Goal: Check status

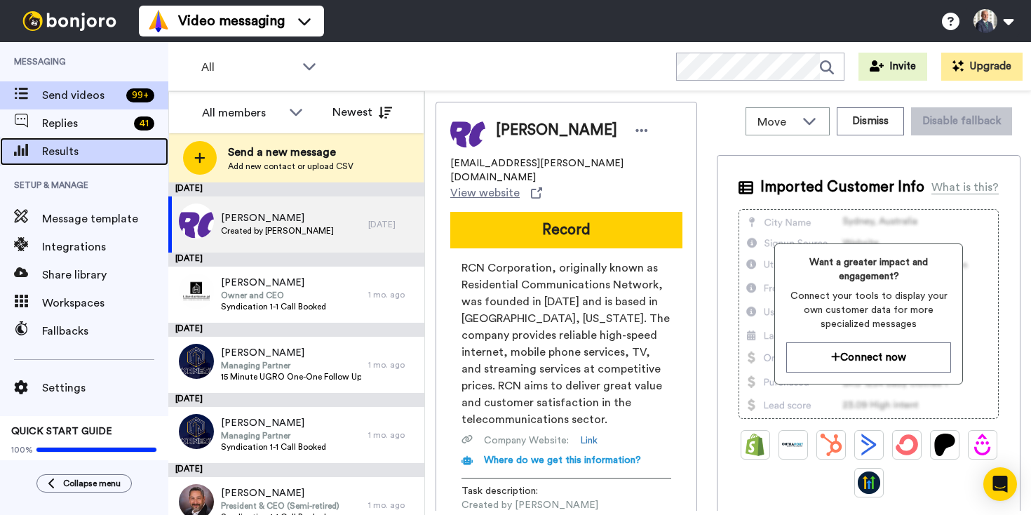
click at [82, 154] on span "Results" at bounding box center [105, 151] width 126 height 17
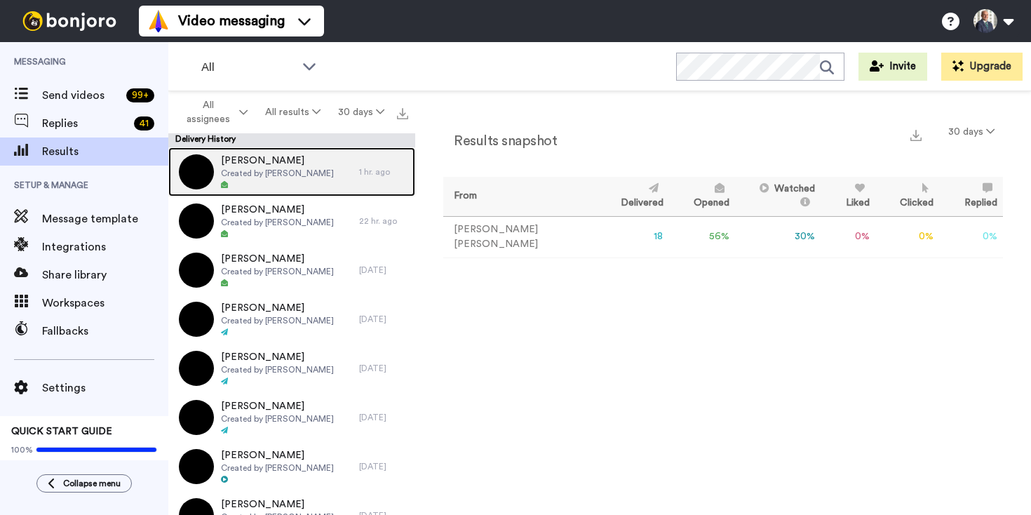
click at [245, 180] on div "[PERSON_NAME] Created by [PERSON_NAME]" at bounding box center [277, 172] width 113 height 36
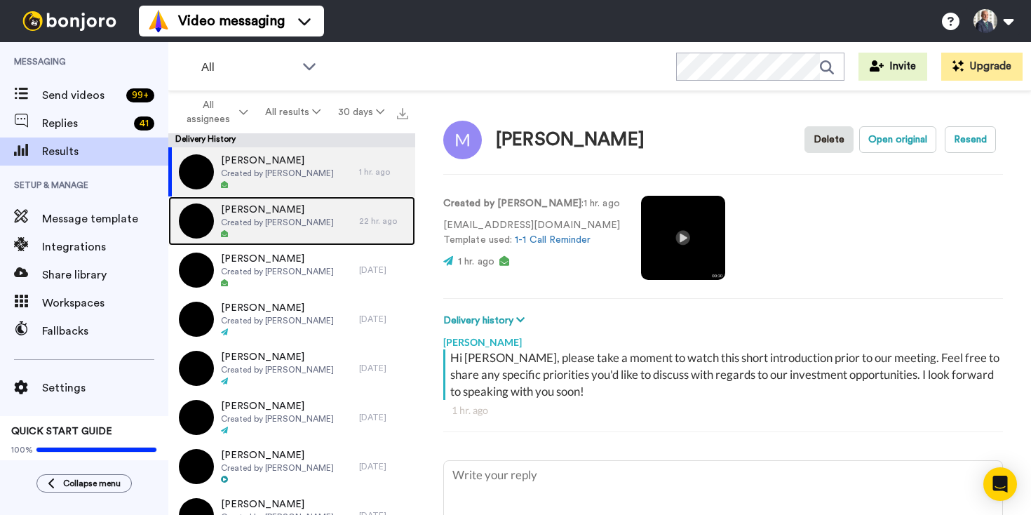
click at [250, 209] on span "[PERSON_NAME]" at bounding box center [277, 210] width 113 height 14
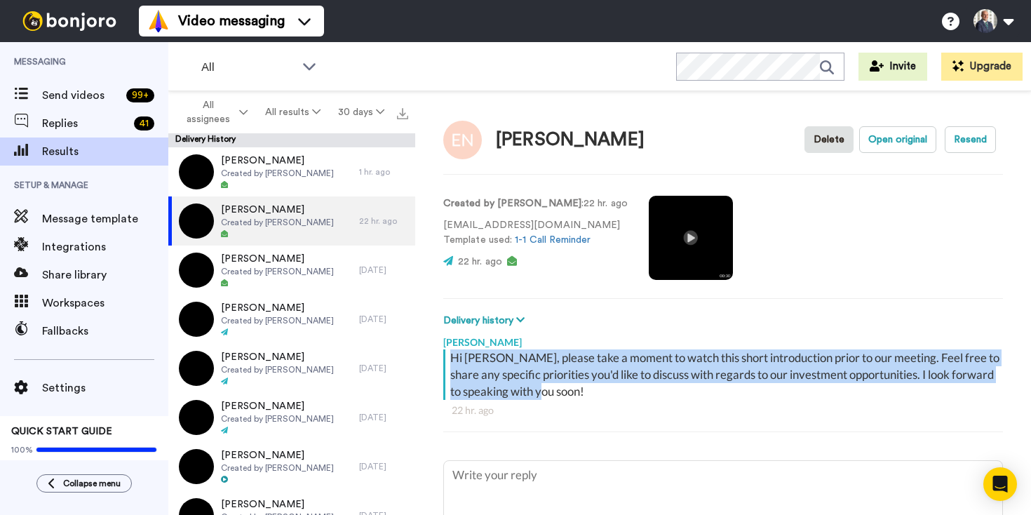
drag, startPoint x: 595, startPoint y: 392, endPoint x: 448, endPoint y: 404, distance: 147.8
click at [452, 356] on div "Hi [PERSON_NAME], please take a moment to watch this short introduction prior t…" at bounding box center [724, 374] width 549 height 51
copy div "Hi [PERSON_NAME], please take a moment to watch this short introduction prior t…"
type textarea "x"
